Goal: Task Accomplishment & Management: Use online tool/utility

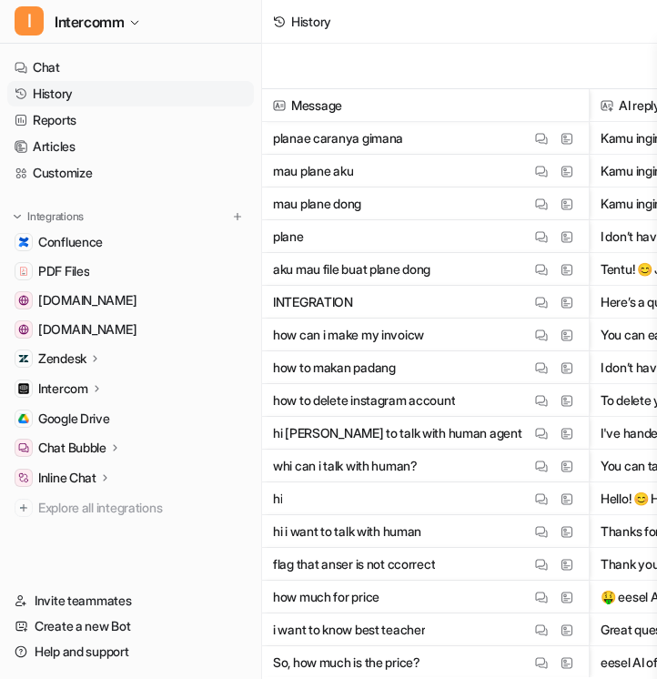
scroll to position [0, 290]
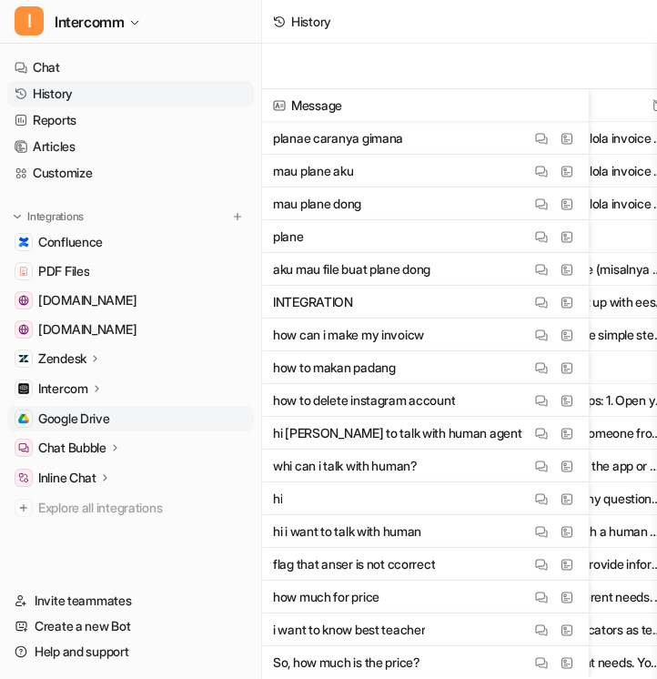
click at [118, 413] on link "Google Drive" at bounding box center [130, 418] width 247 height 25
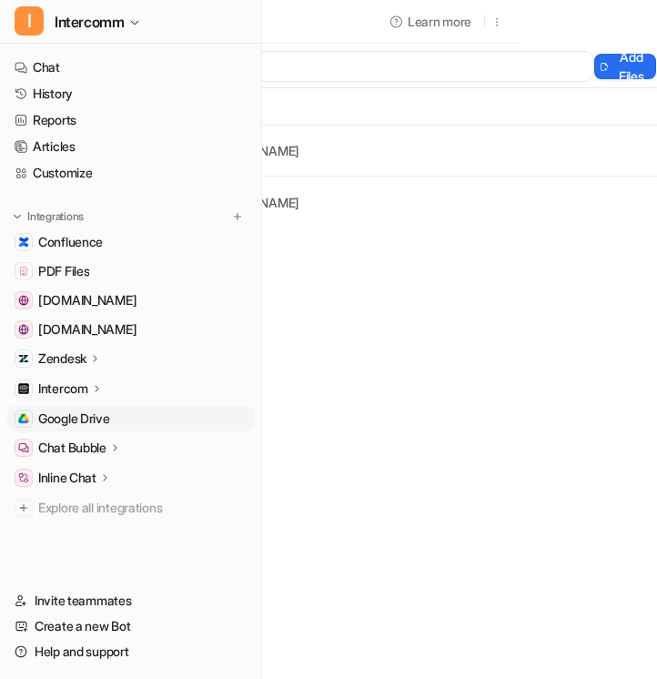
scroll to position [0, 331]
click at [581, 64] on button "Add Files" at bounding box center [612, 66] width 62 height 25
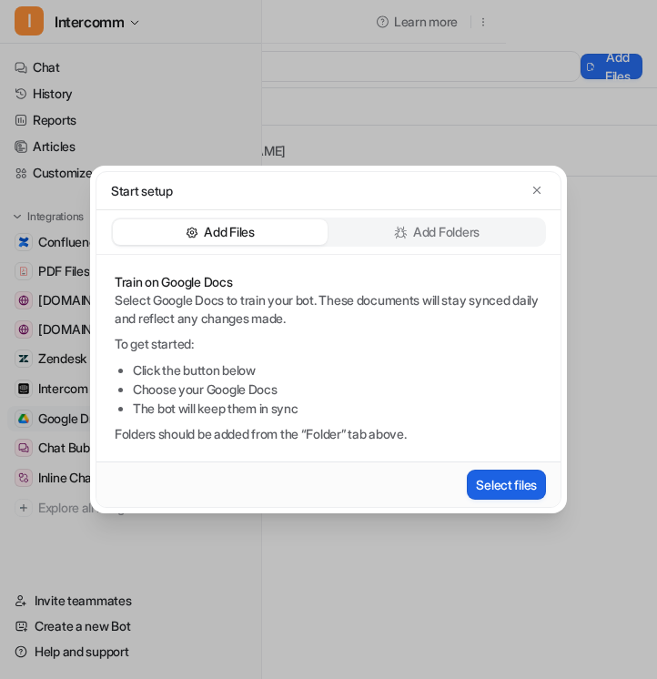
click at [489, 478] on button "Select files" at bounding box center [506, 485] width 79 height 30
click at [452, 220] on div "Add Folders" at bounding box center [437, 231] width 215 height 25
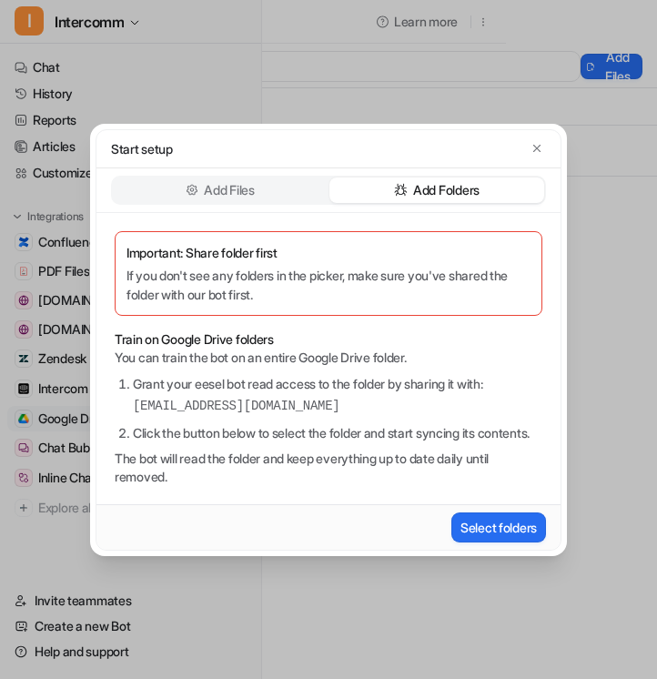
click at [264, 178] on div "Add Files" at bounding box center [220, 190] width 215 height 25
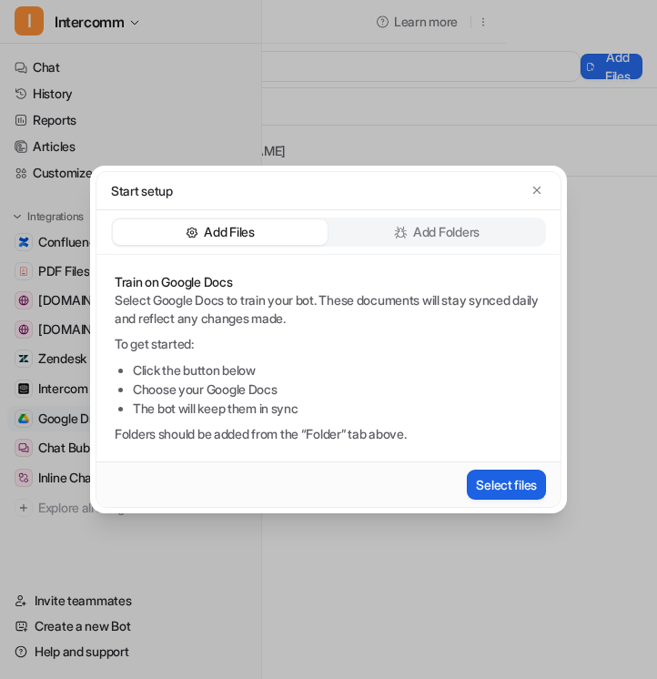
click at [486, 482] on button "Select files" at bounding box center [506, 485] width 79 height 30
click at [535, 194] on icon "button" at bounding box center [537, 190] width 13 height 13
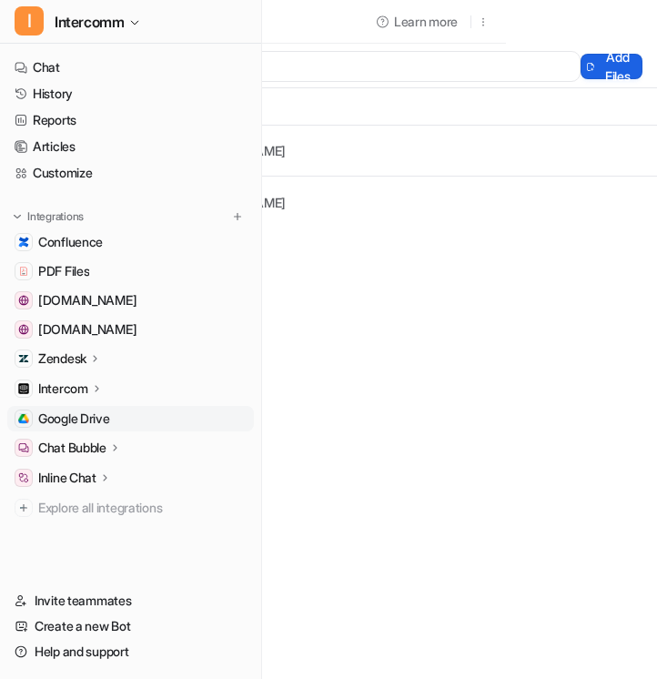
click at [581, 66] on button "Add Files" at bounding box center [612, 66] width 62 height 25
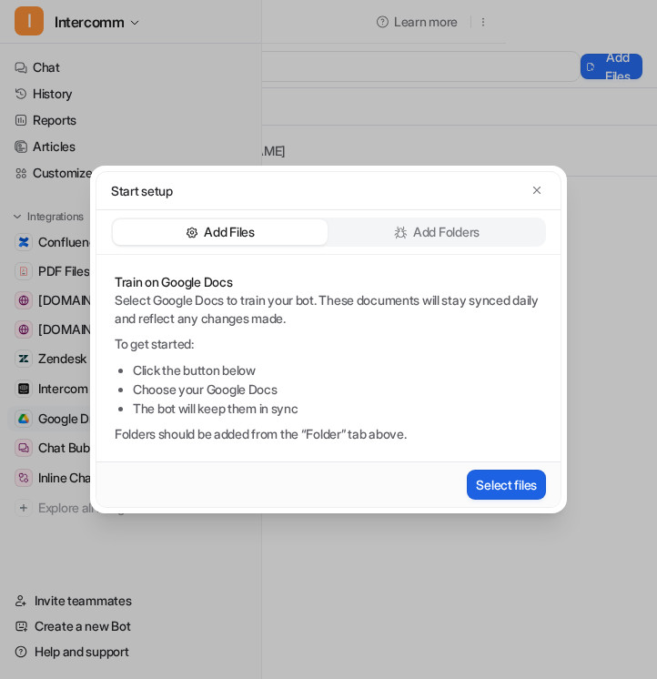
click at [494, 481] on button "Select files" at bounding box center [506, 485] width 79 height 30
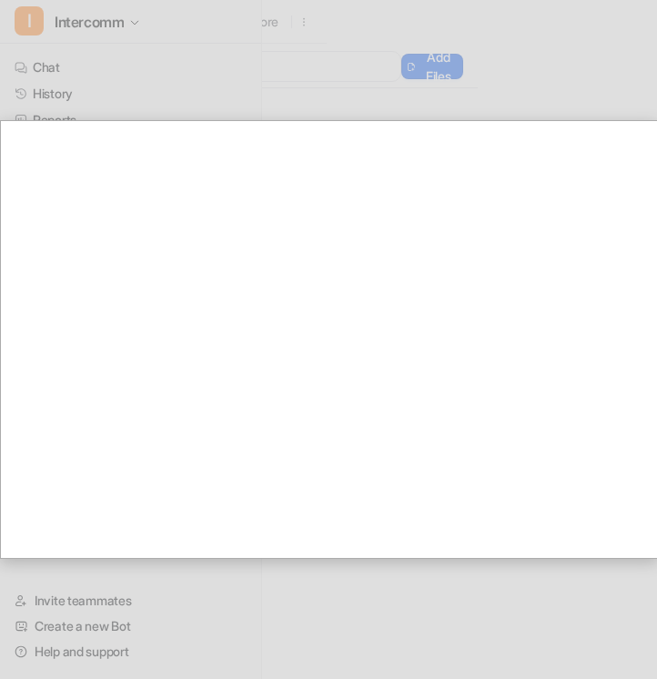
click at [475, 600] on div at bounding box center [163, 339] width 989 height 679
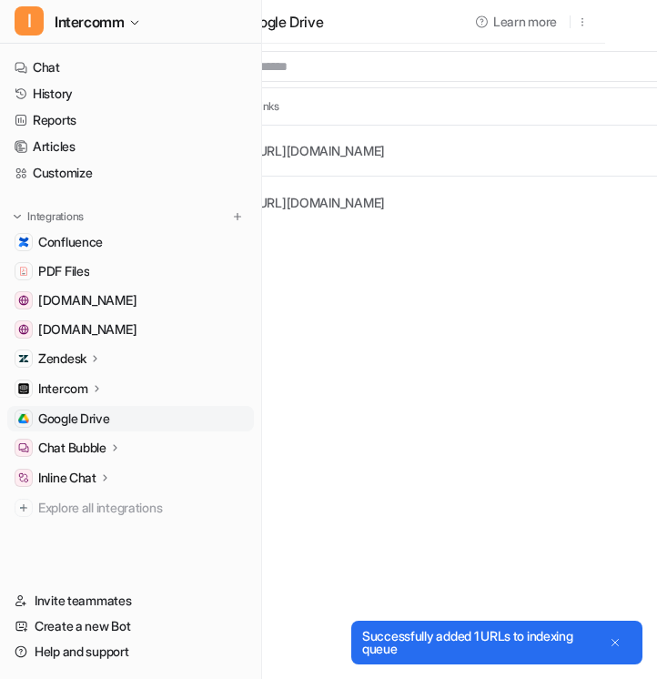
scroll to position [0, 0]
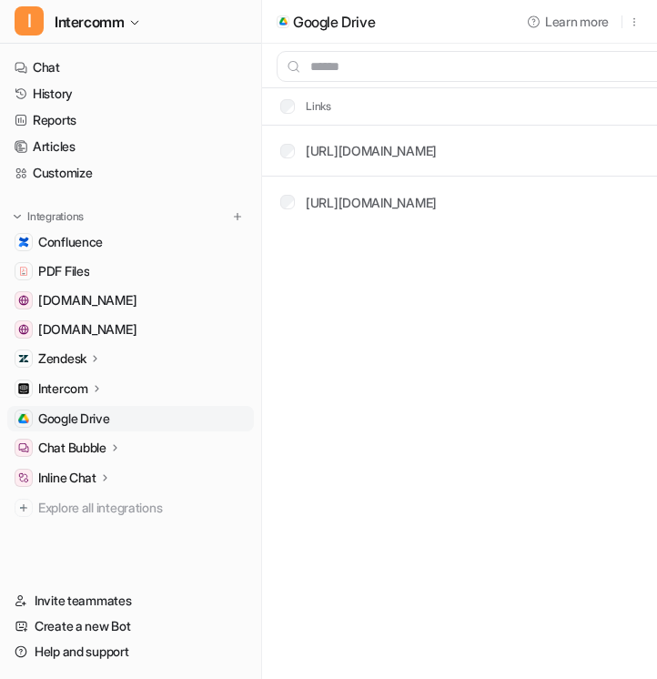
click at [92, 417] on span "Google Drive" at bounding box center [74, 419] width 72 height 18
click at [101, 423] on span "Google Drive" at bounding box center [74, 419] width 72 height 18
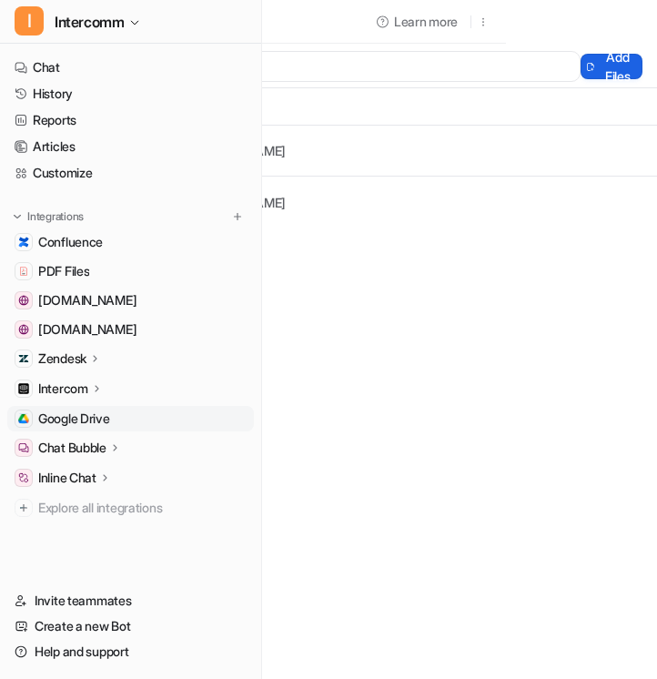
click at [581, 65] on button "Add Files" at bounding box center [612, 66] width 62 height 25
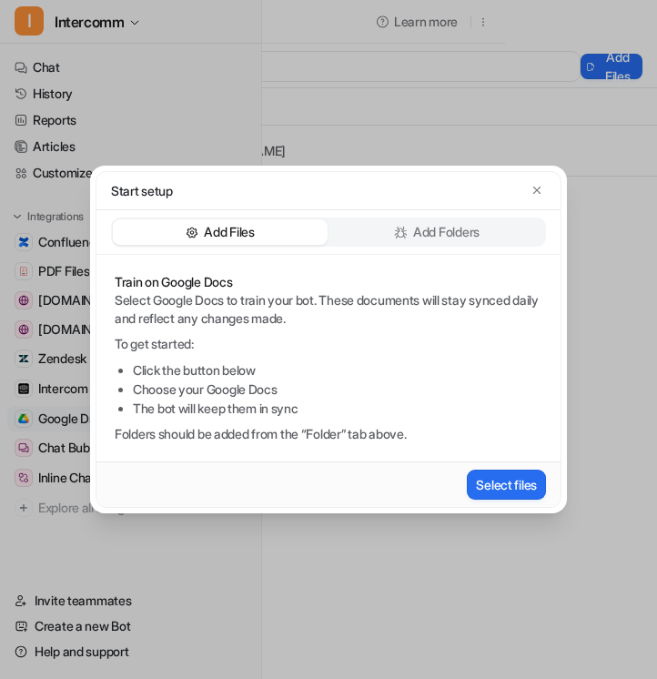
click at [426, 226] on p "Add Folders" at bounding box center [446, 232] width 66 height 18
